Goal: Transaction & Acquisition: Purchase product/service

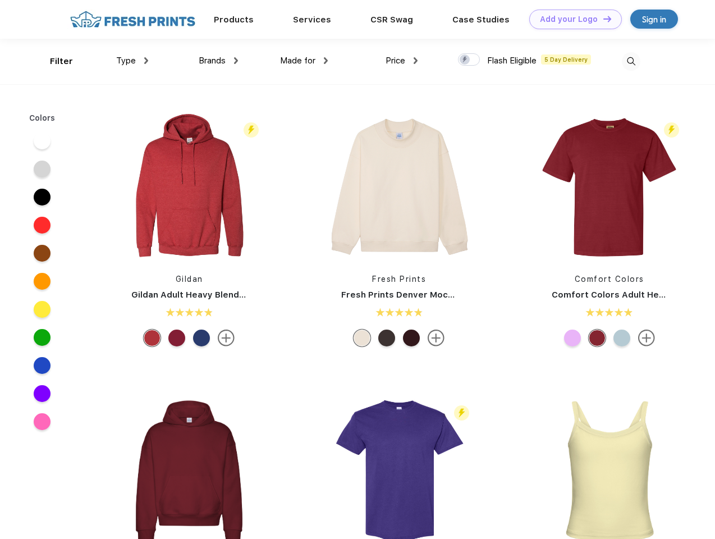
click at [571, 19] on link "Add your Logo Design Tool" at bounding box center [575, 20] width 93 height 20
click at [0, 0] on div "Design Tool" at bounding box center [0, 0] width 0 height 0
click at [602, 19] on link "Add your Logo Design Tool" at bounding box center [575, 20] width 93 height 20
click at [54, 61] on div "Filter" at bounding box center [61, 61] width 23 height 13
click at [132, 61] on span "Type" at bounding box center [126, 61] width 20 height 10
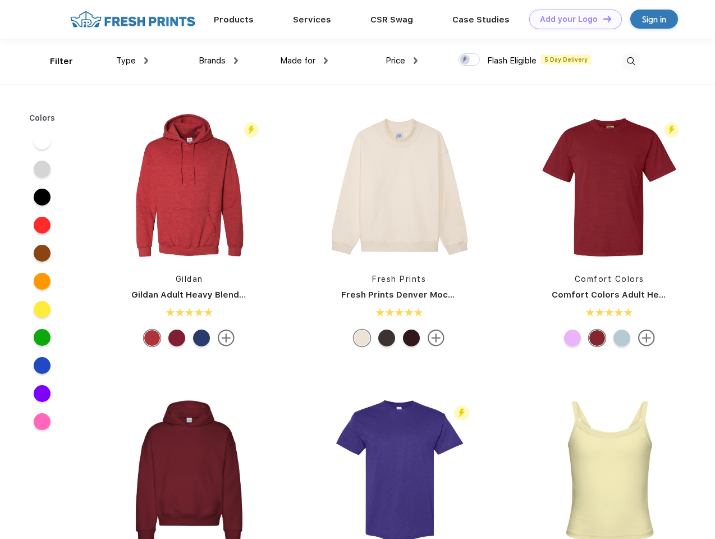
click at [218, 61] on span "Brands" at bounding box center [212, 61] width 27 height 10
click at [304, 61] on span "Made for" at bounding box center [297, 61] width 35 height 10
click at [402, 61] on span "Price" at bounding box center [396, 61] width 20 height 10
click at [469, 60] on div at bounding box center [469, 59] width 22 height 12
click at [465, 60] on input "checkbox" at bounding box center [461, 56] width 7 height 7
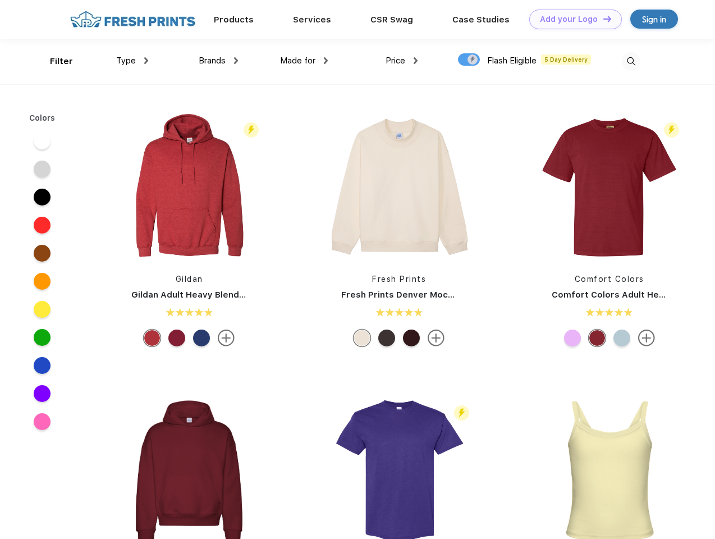
click at [631, 61] on img at bounding box center [631, 61] width 19 height 19
